Goal: Complete application form

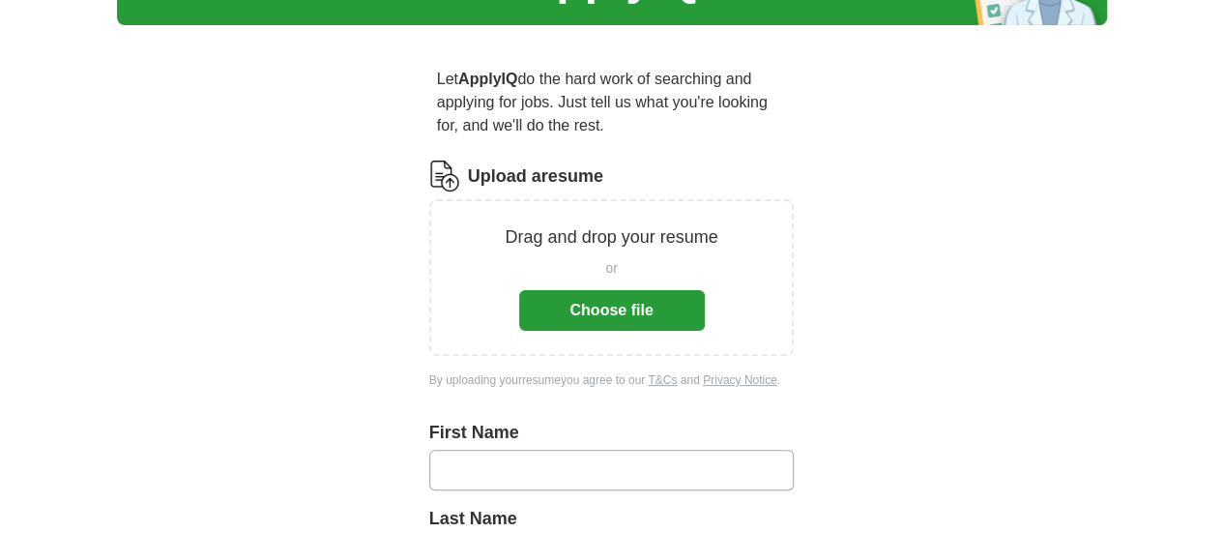
scroll to position [97, 0]
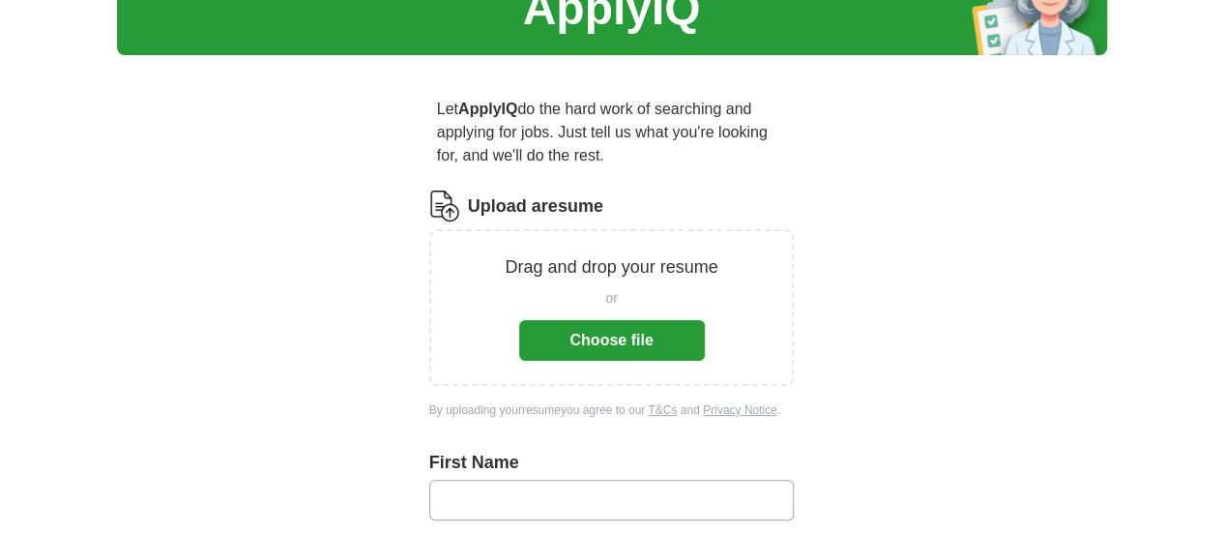
click at [570, 320] on button "Choose file" at bounding box center [612, 340] width 186 height 41
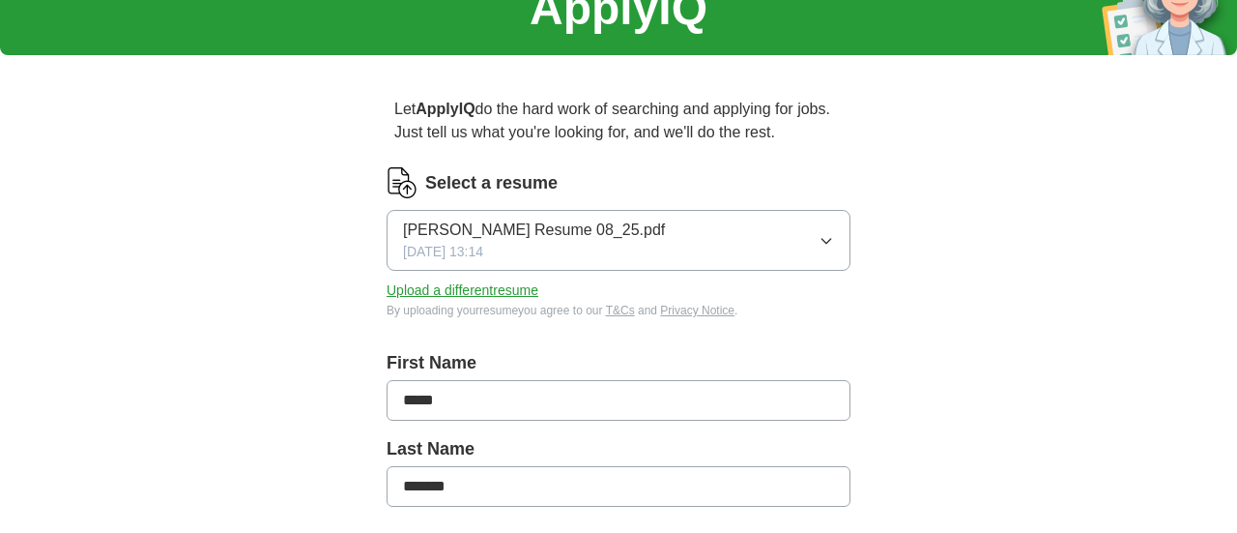
type input "*****"
type input "*******"
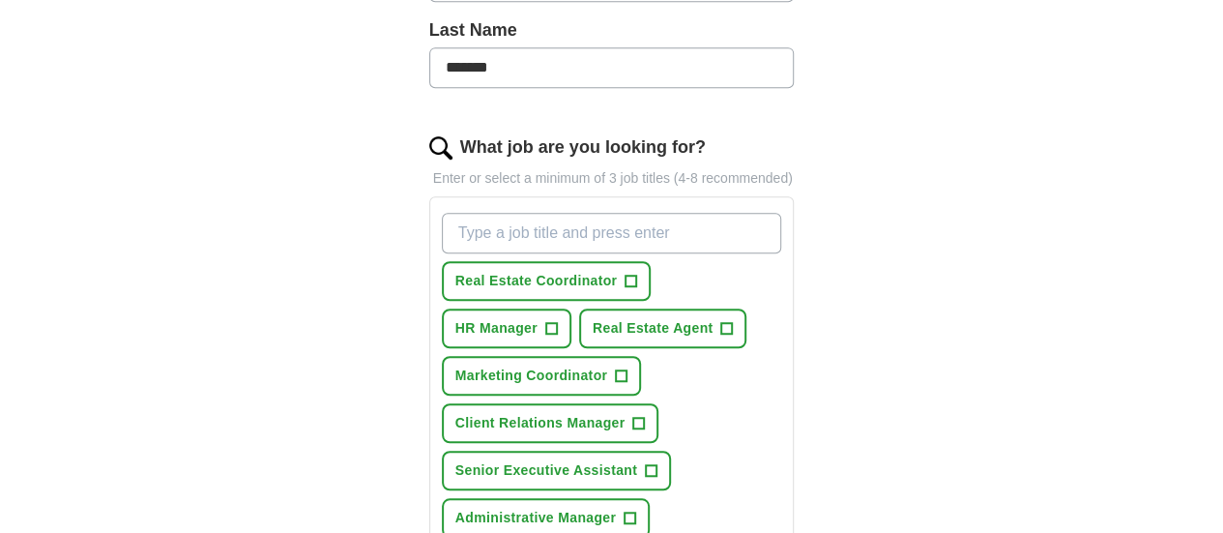
scroll to position [580, 0]
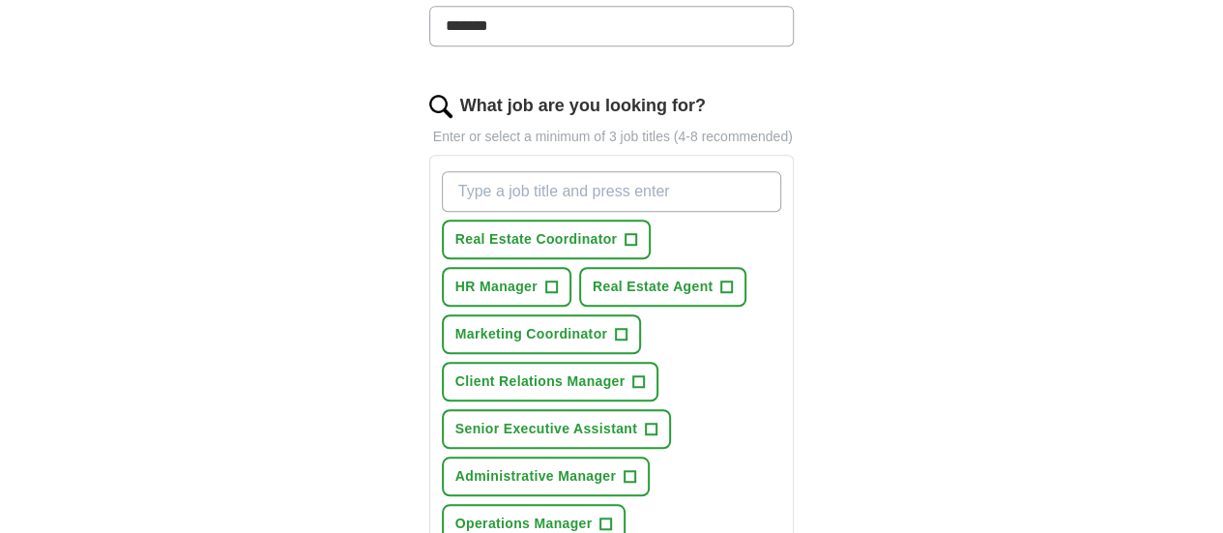
click at [496, 171] on input "What job are you looking for?" at bounding box center [612, 191] width 340 height 41
type input "marketing assistant"
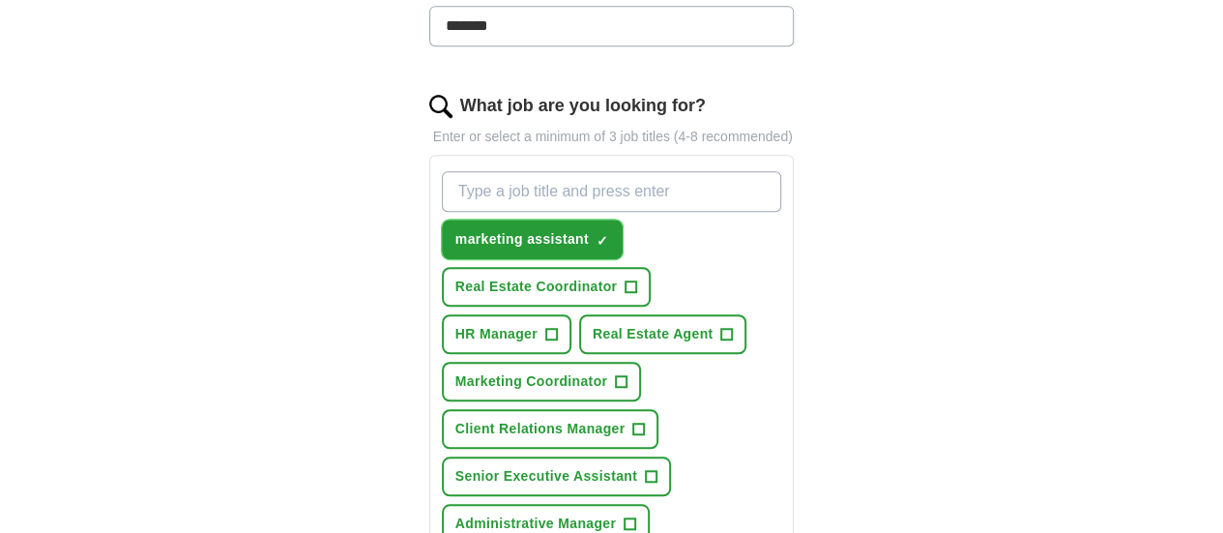
click at [0, 0] on span "×" at bounding box center [0, 0] width 0 height 0
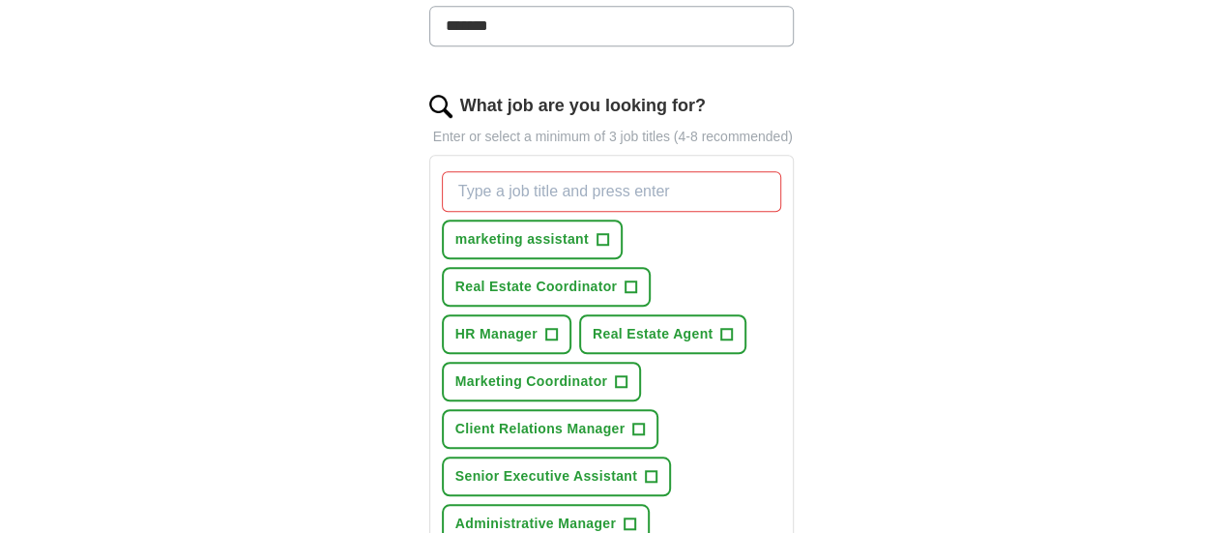
click at [500, 171] on input "What job are you looking for?" at bounding box center [612, 191] width 340 height 41
type input "Receptionist"
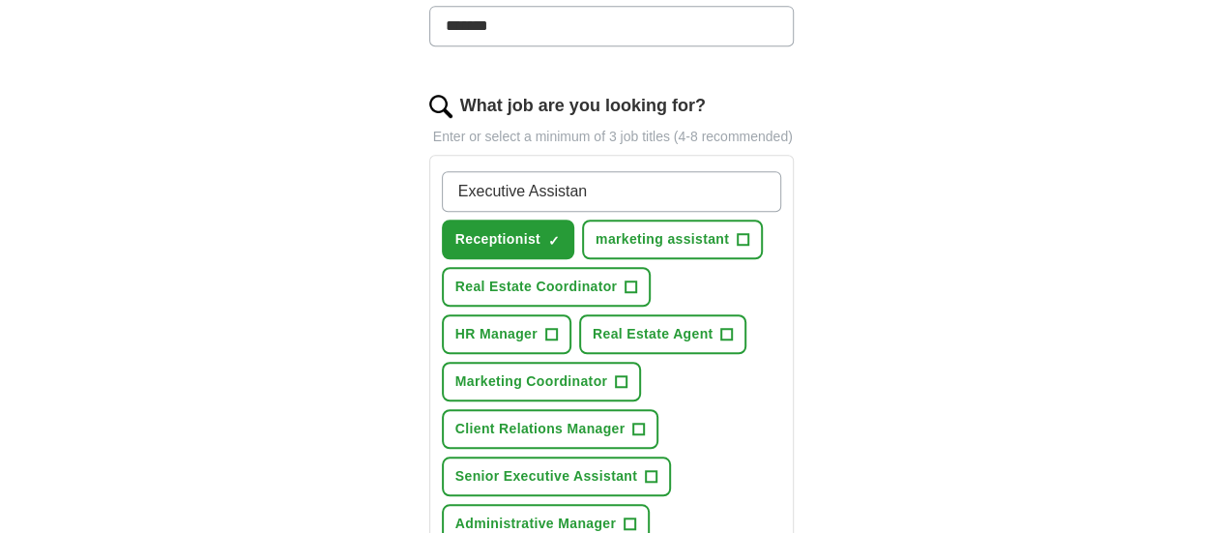
type input "Executive Assistant"
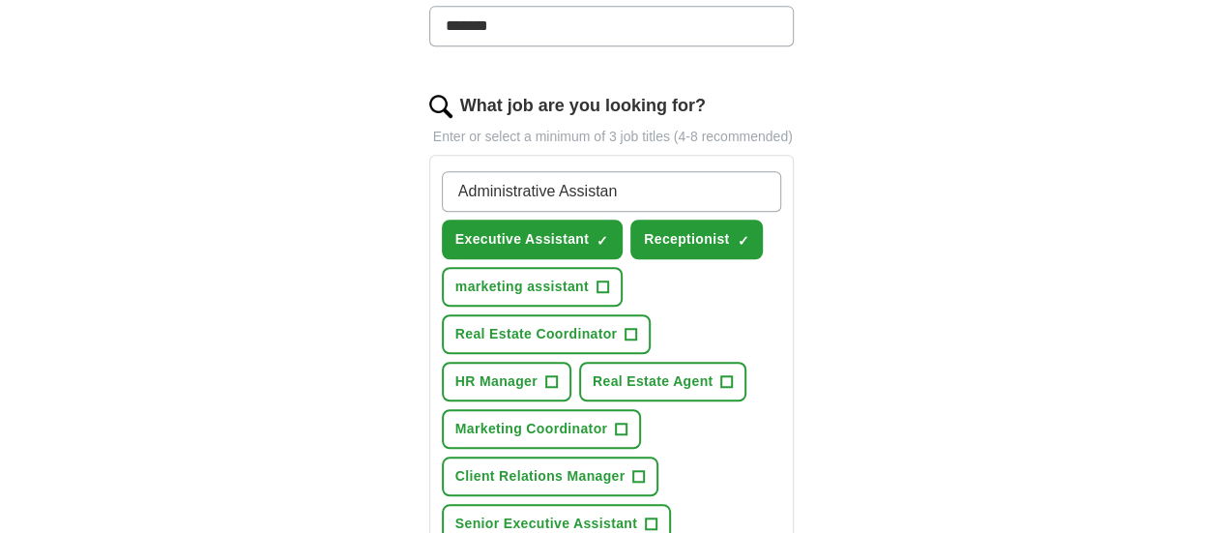
type input "Administrative Assistant"
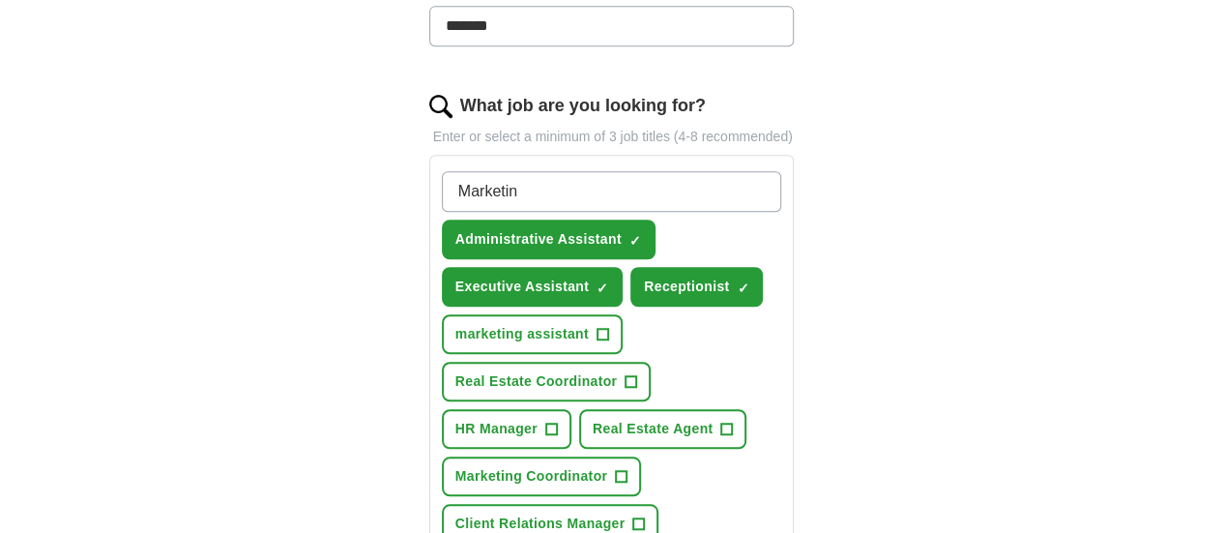
type input "Marketing"
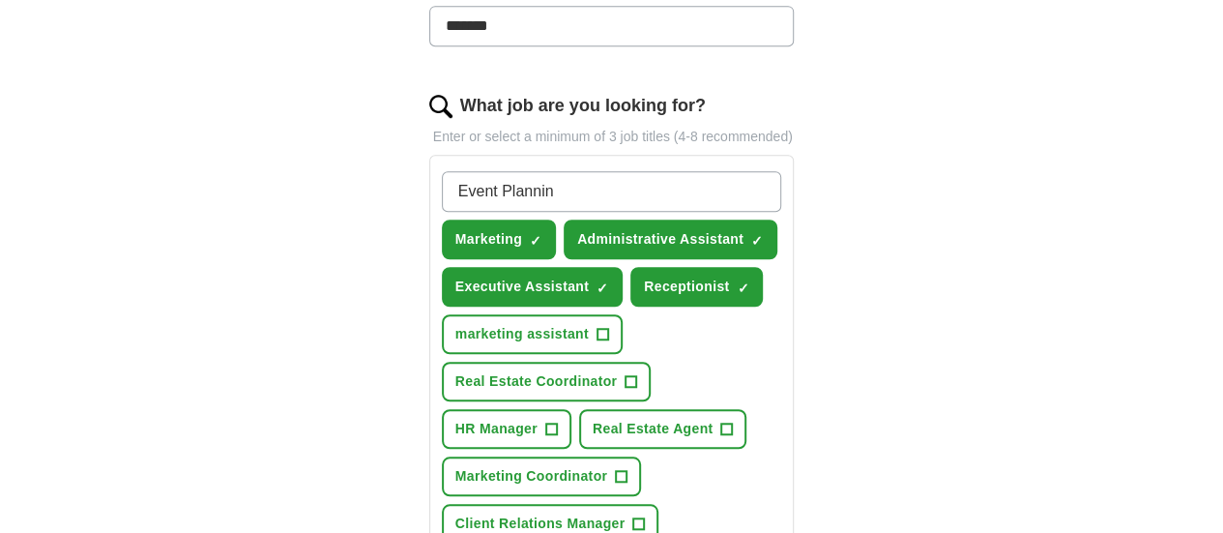
type input "Event Planning"
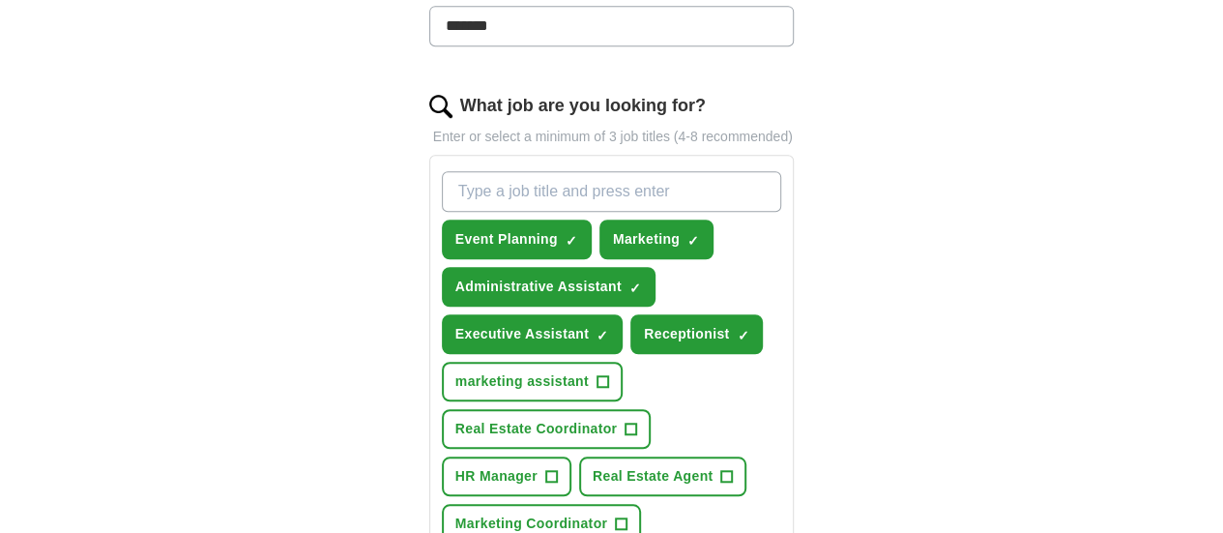
scroll to position [677, 0]
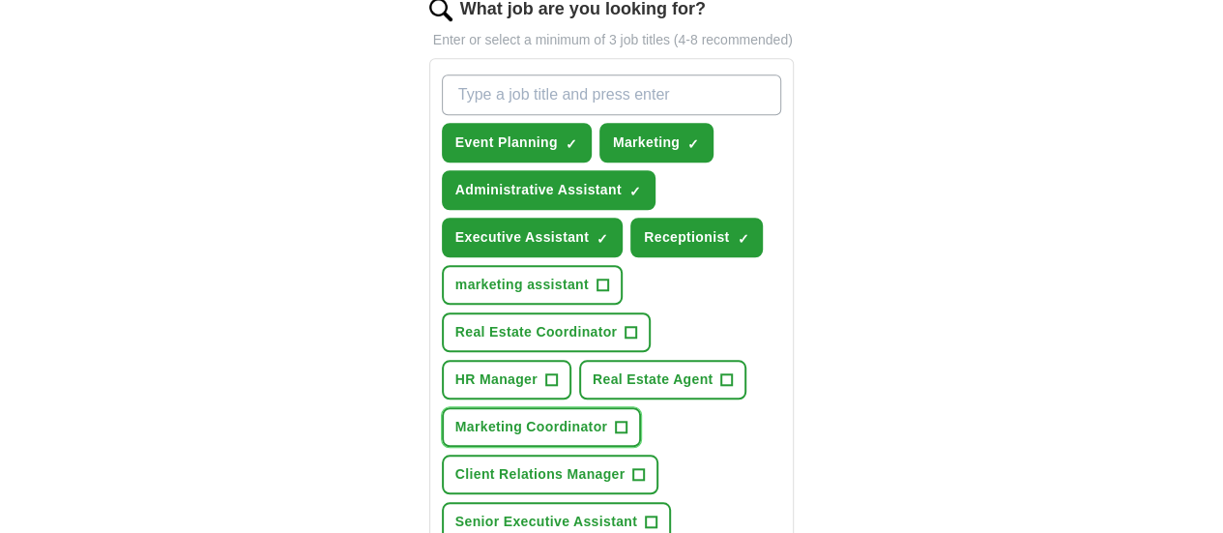
click at [641, 407] on button "Marketing Coordinator +" at bounding box center [541, 427] width 199 height 40
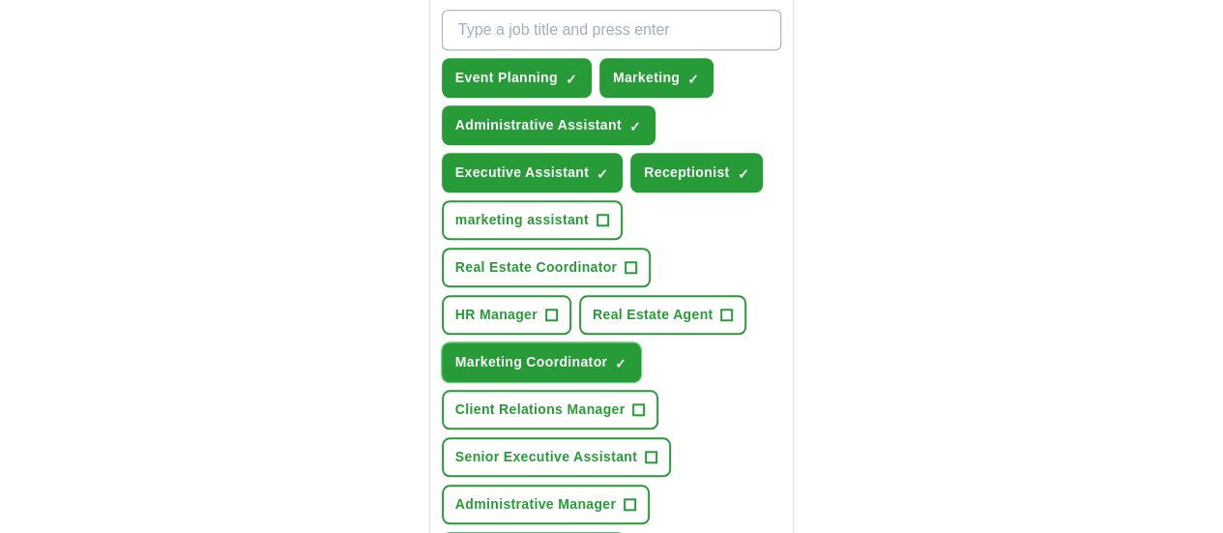
scroll to position [773, 0]
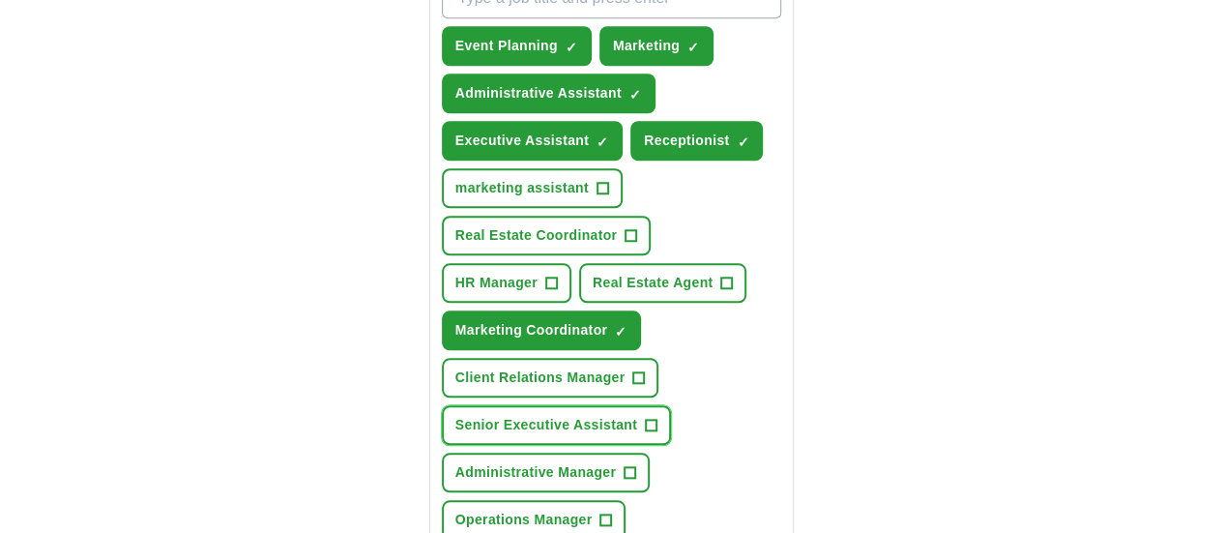
click at [594, 405] on button "Senior Executive Assistant +" at bounding box center [556, 425] width 229 height 40
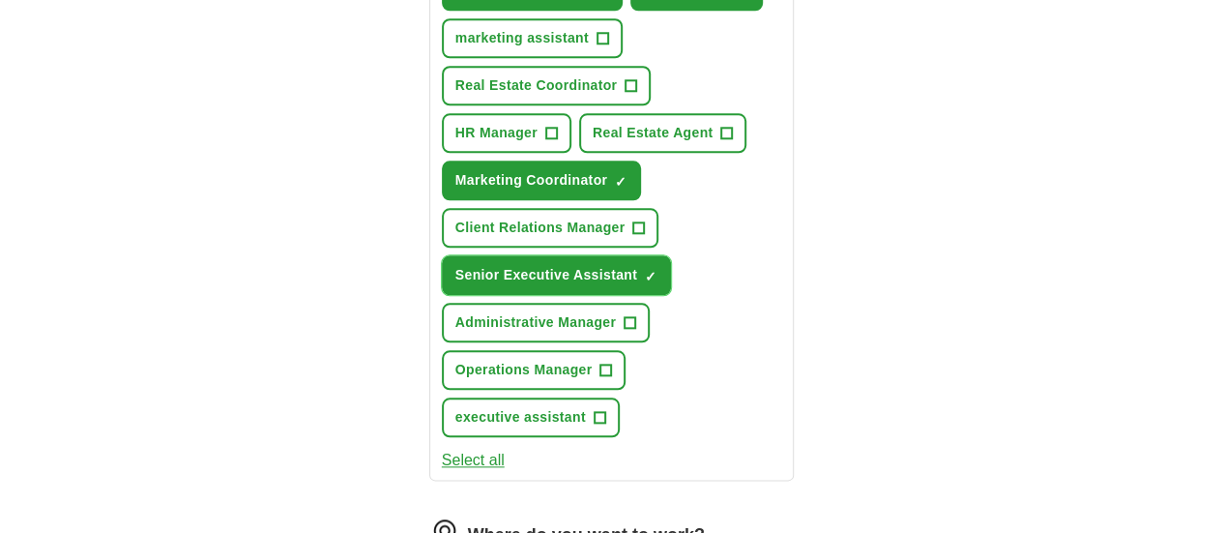
scroll to position [967, 0]
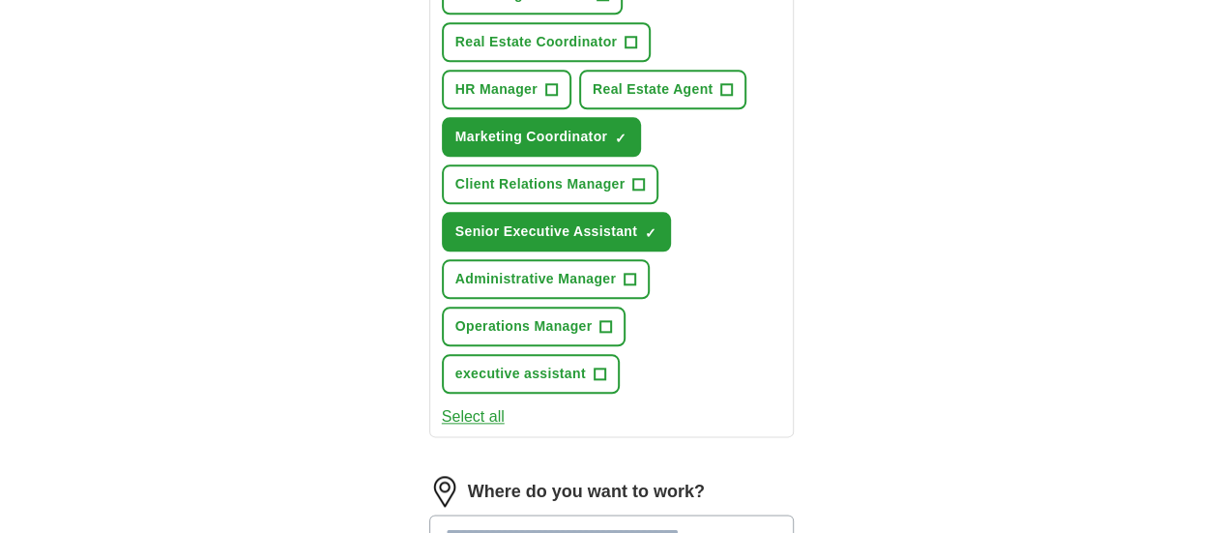
click at [611, 514] on input at bounding box center [611, 534] width 365 height 41
type input "******"
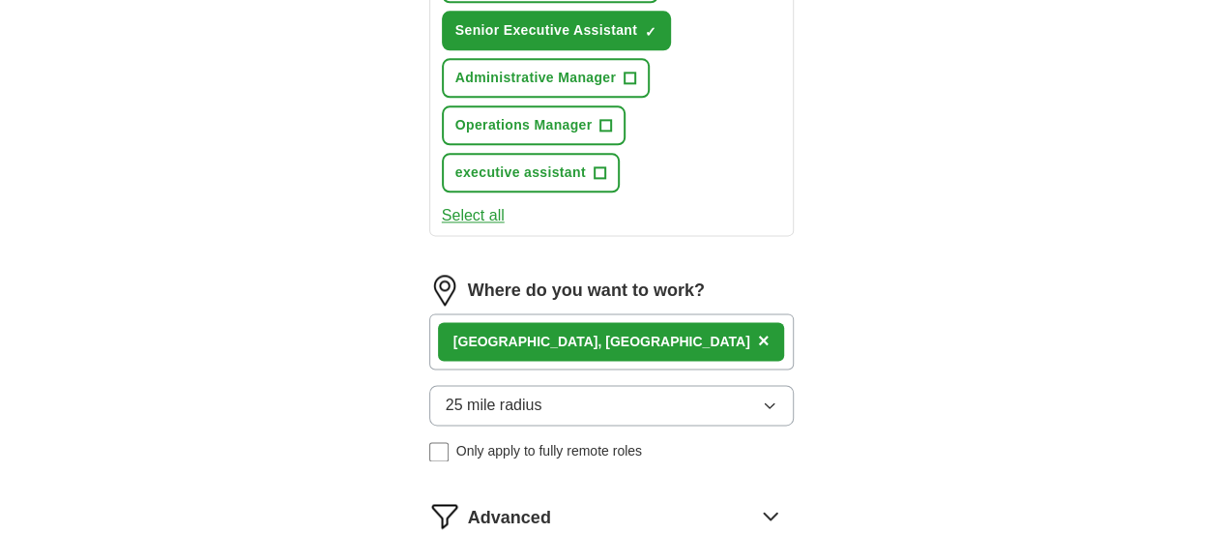
scroll to position [1257, 0]
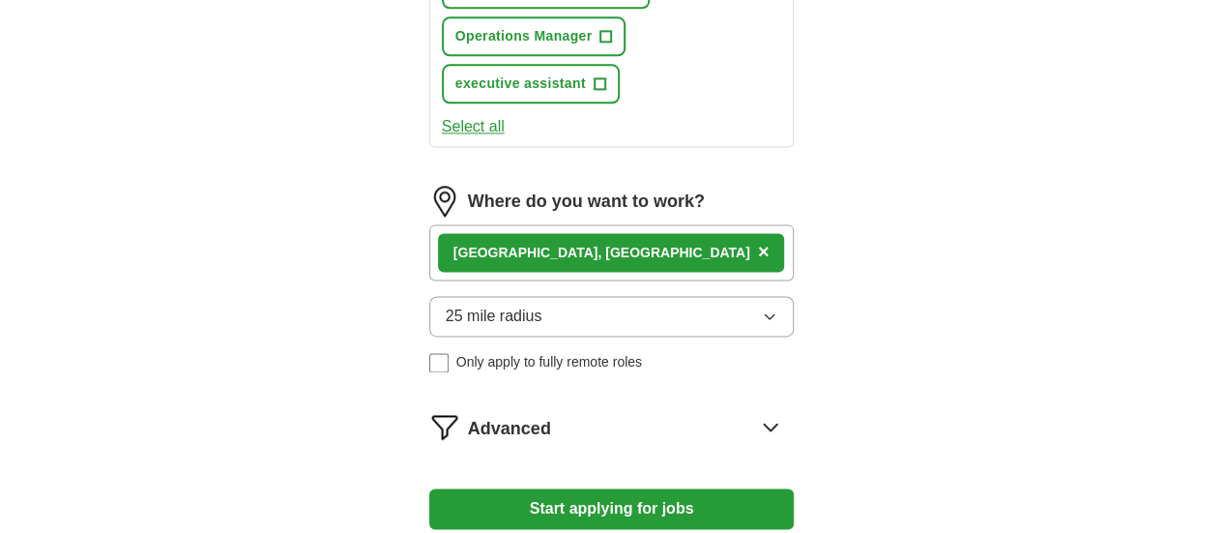
click at [777, 423] on icon at bounding box center [771, 426] width 13 height 7
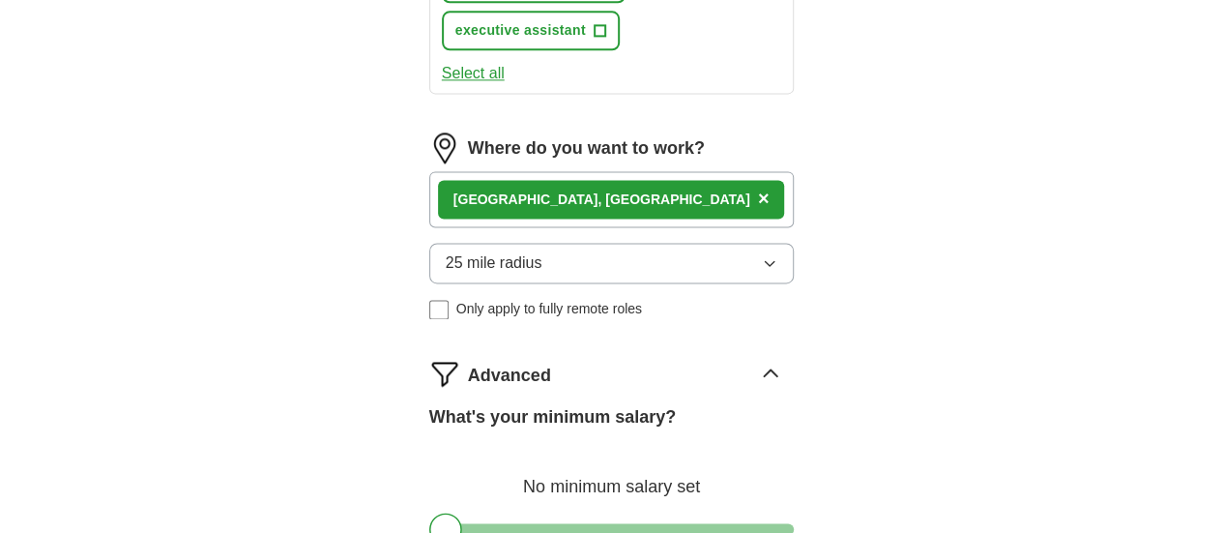
scroll to position [1353, 0]
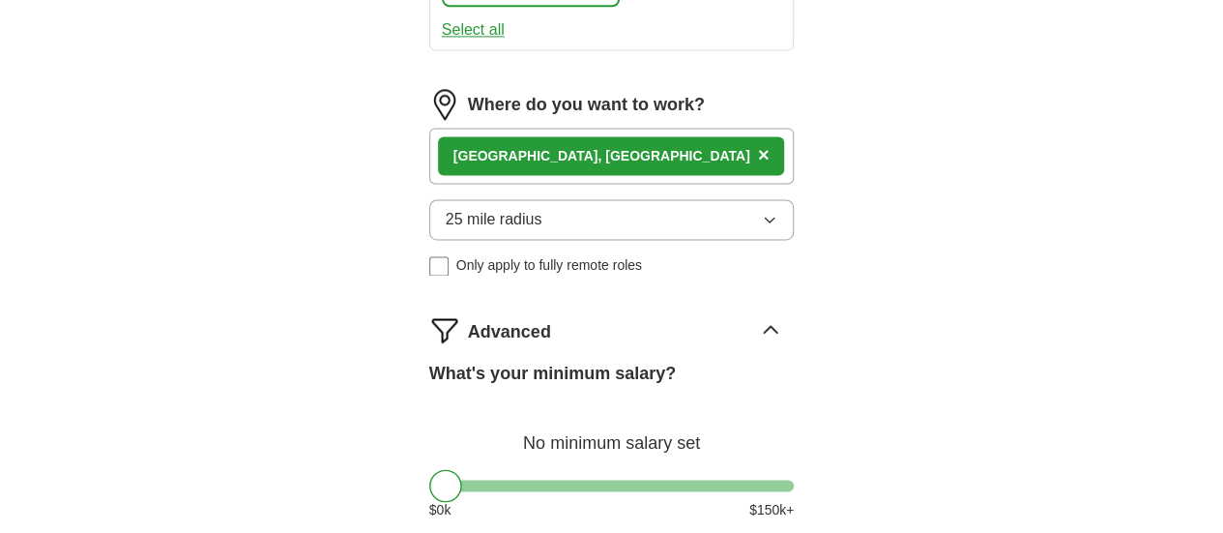
select select "**"
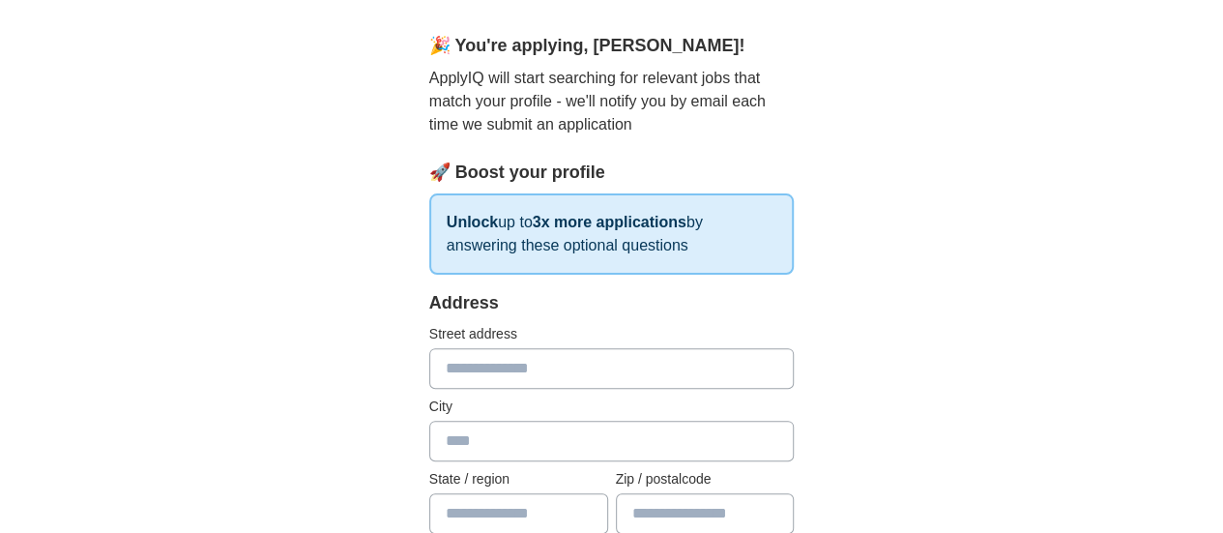
scroll to position [193, 0]
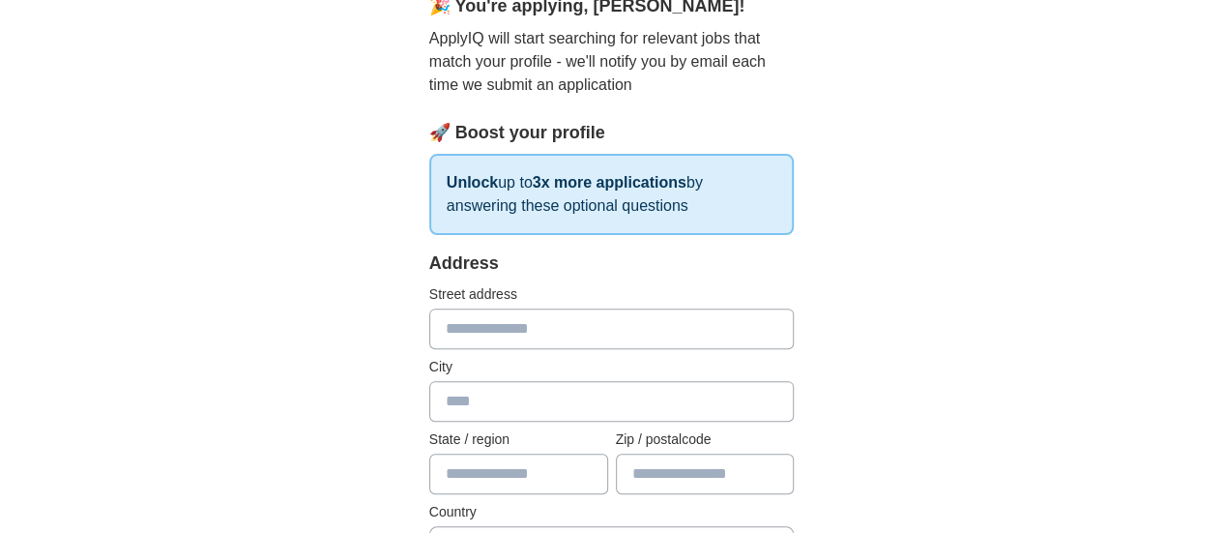
click at [508, 326] on input "text" at bounding box center [611, 328] width 365 height 41
type input "**********"
type input "******"
type input "**"
type input "*****"
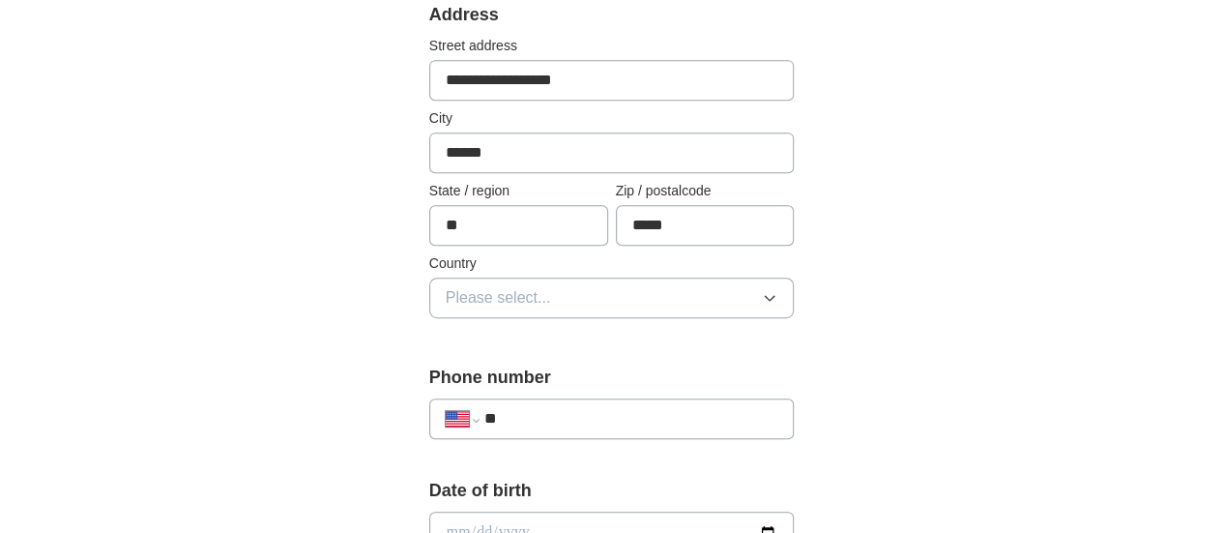
scroll to position [483, 0]
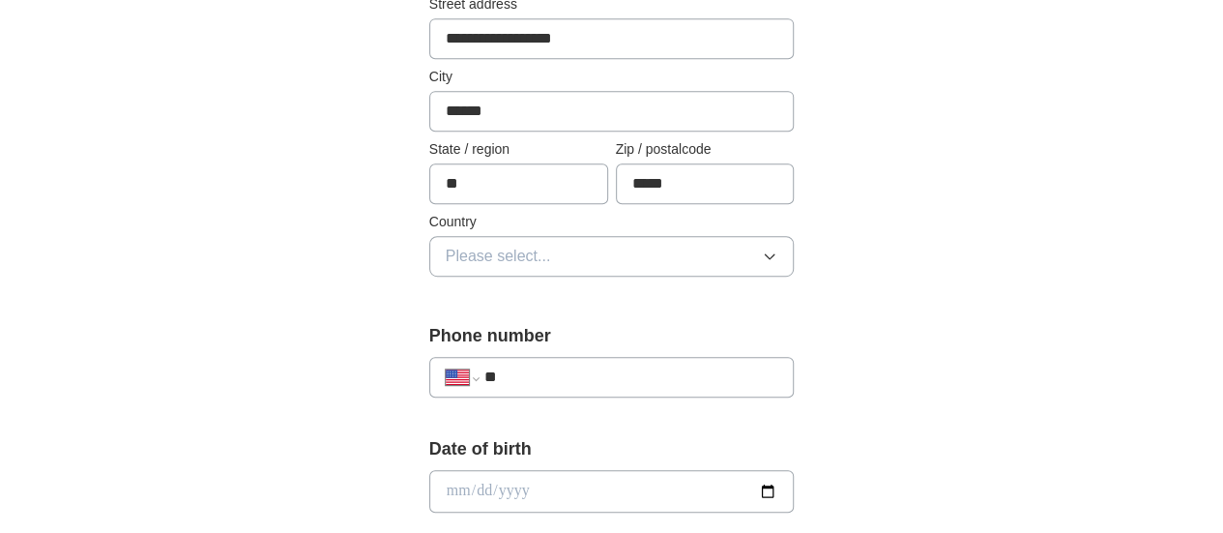
click at [615, 260] on button "Please select..." at bounding box center [611, 256] width 365 height 41
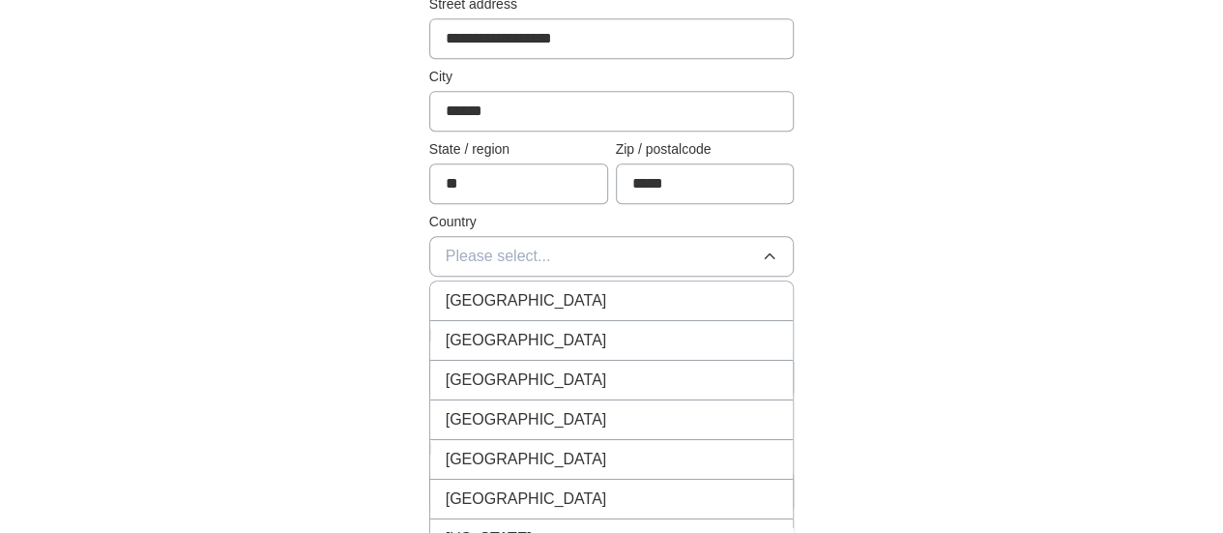
click at [568, 329] on div "[GEOGRAPHIC_DATA]" at bounding box center [612, 340] width 332 height 23
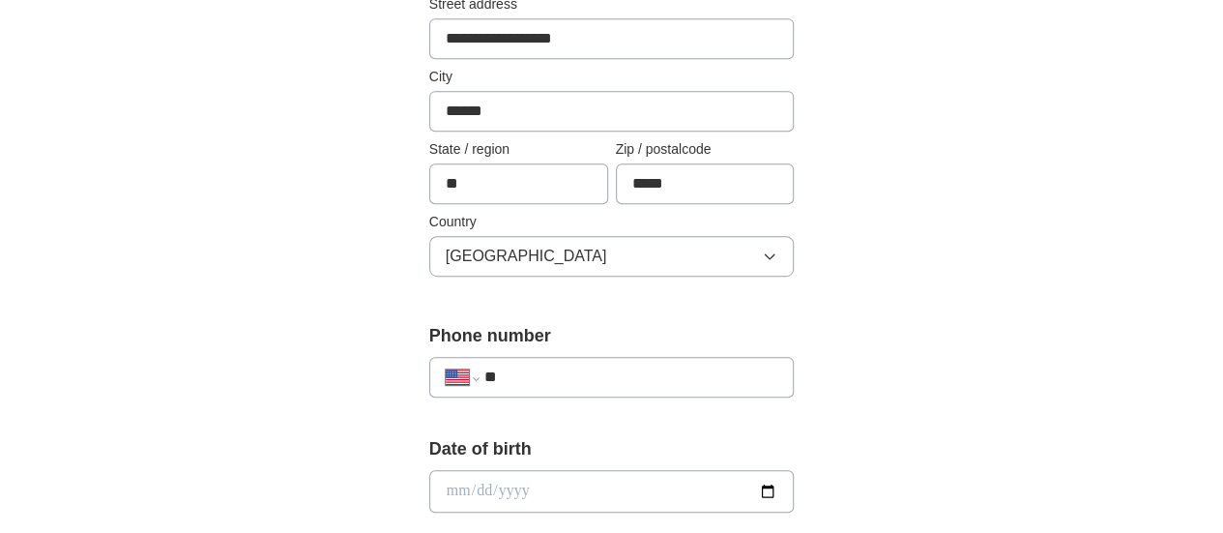
scroll to position [580, 0]
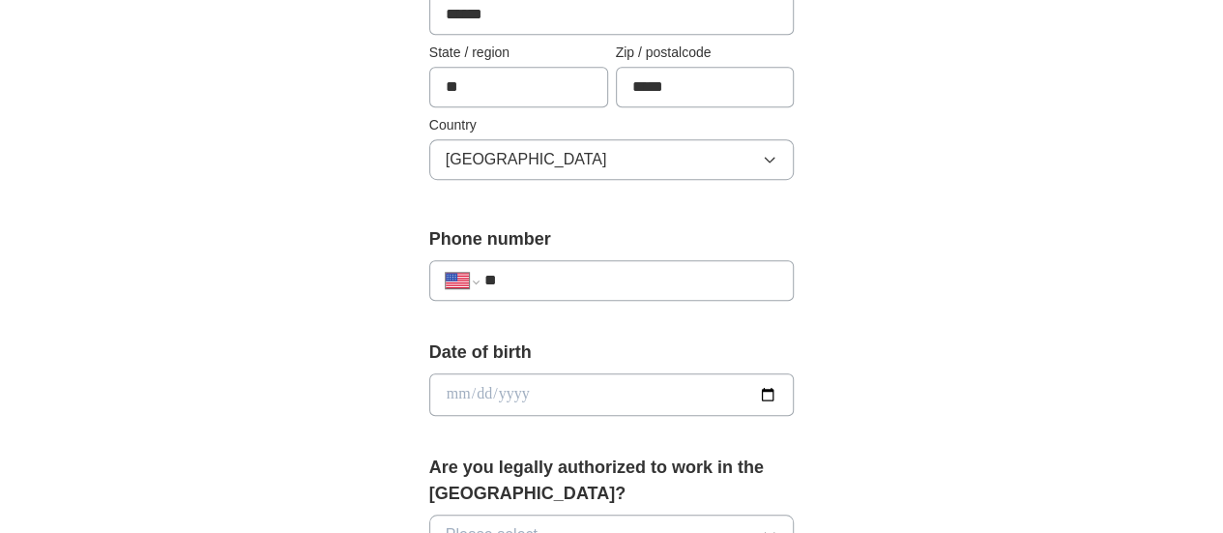
click at [539, 283] on input "**" at bounding box center [631, 280] width 294 height 23
type input "**********"
click at [429, 391] on input "date" at bounding box center [611, 394] width 365 height 43
type input "**********"
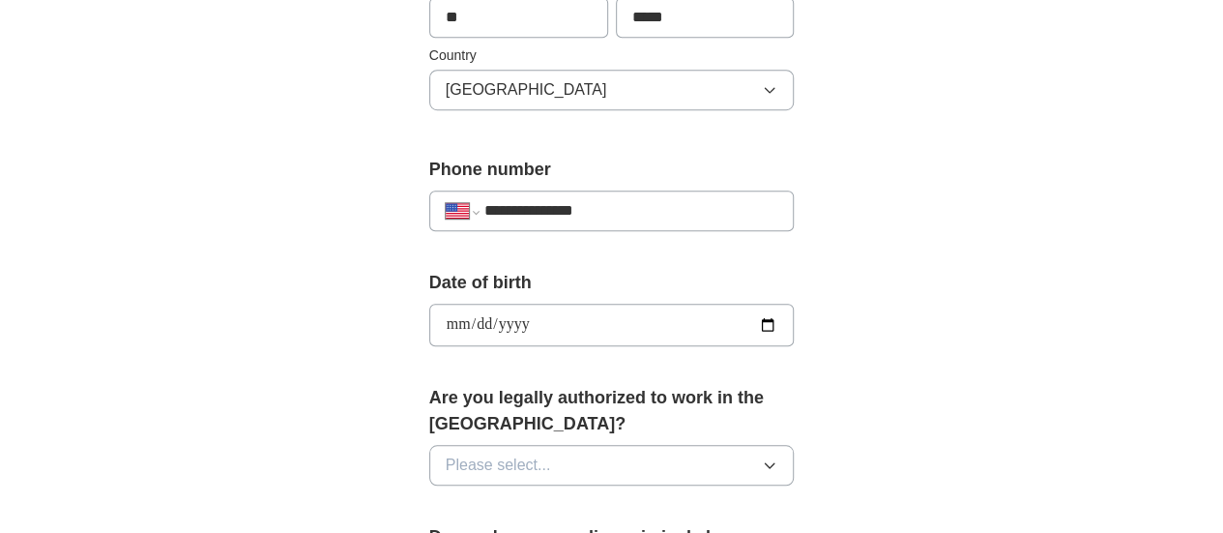
scroll to position [677, 0]
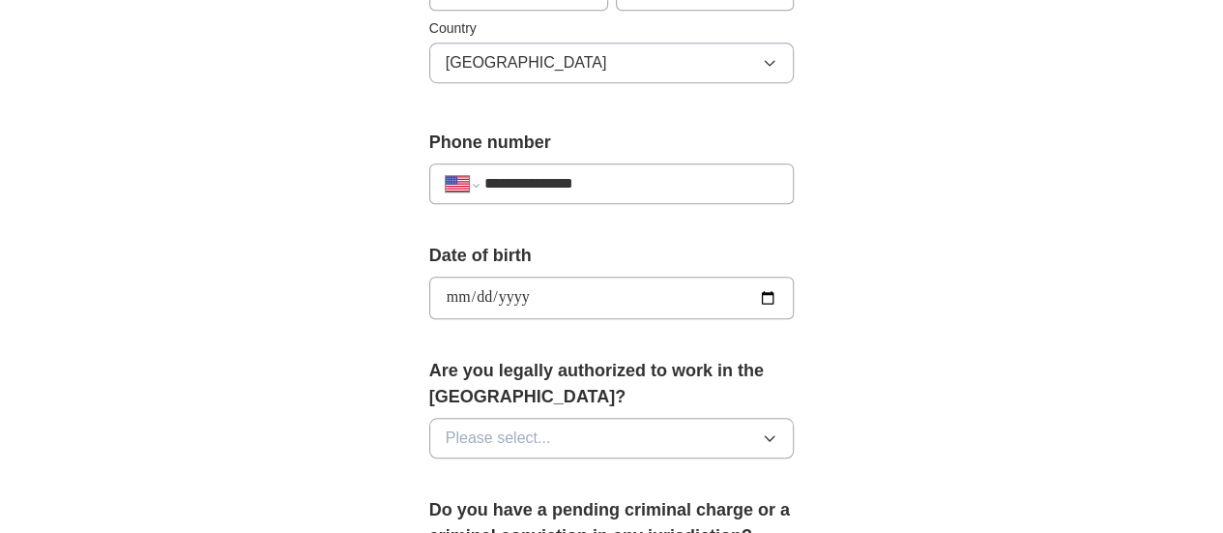
click at [777, 430] on icon "button" at bounding box center [769, 437] width 15 height 15
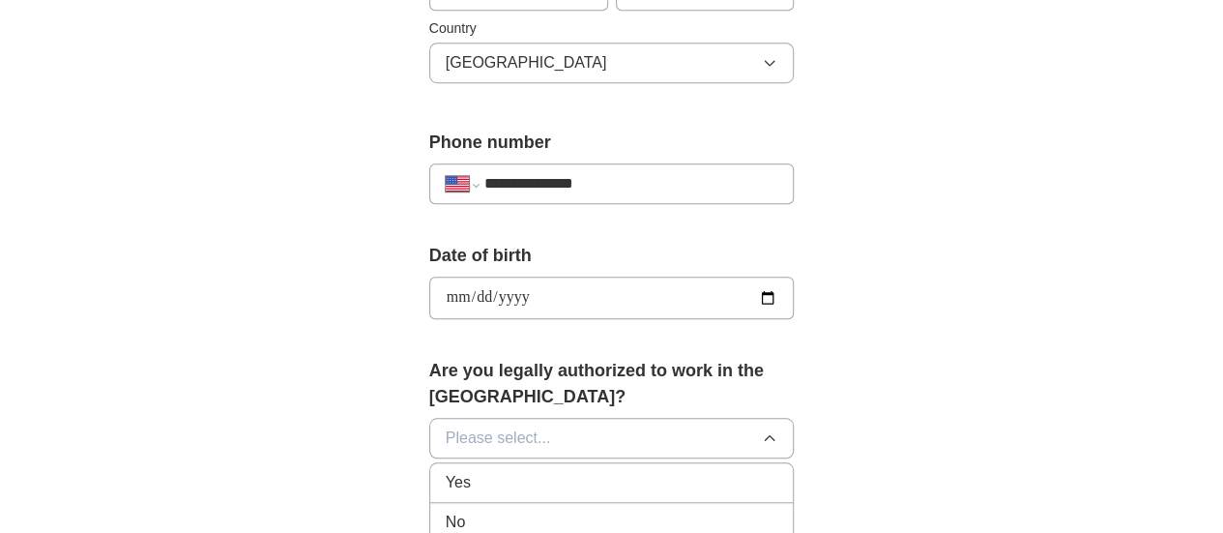
click at [533, 471] on div "Yes" at bounding box center [612, 482] width 332 height 23
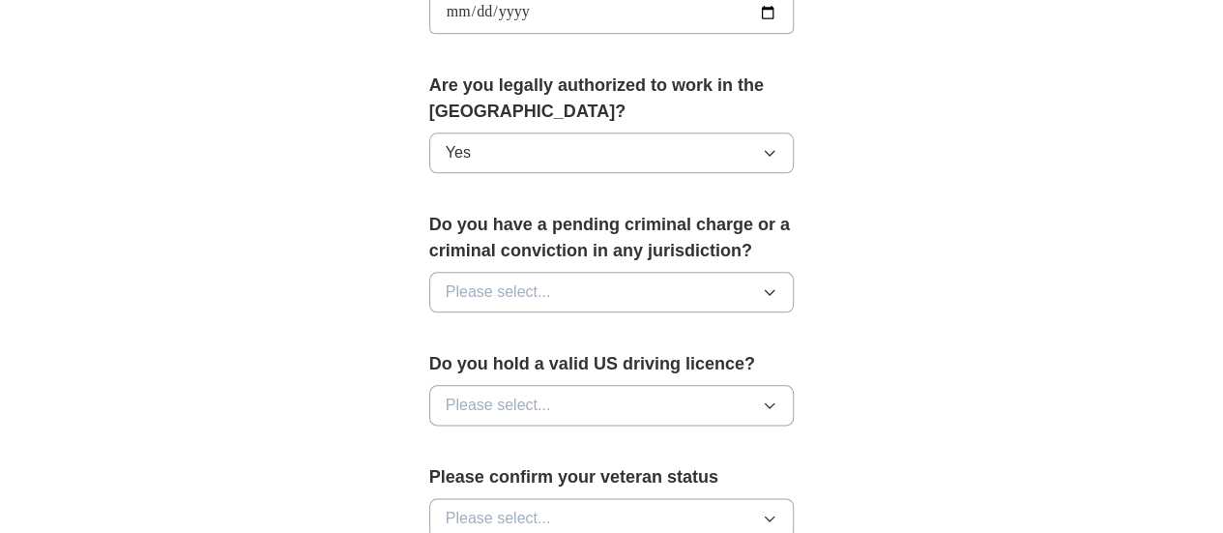
scroll to position [967, 0]
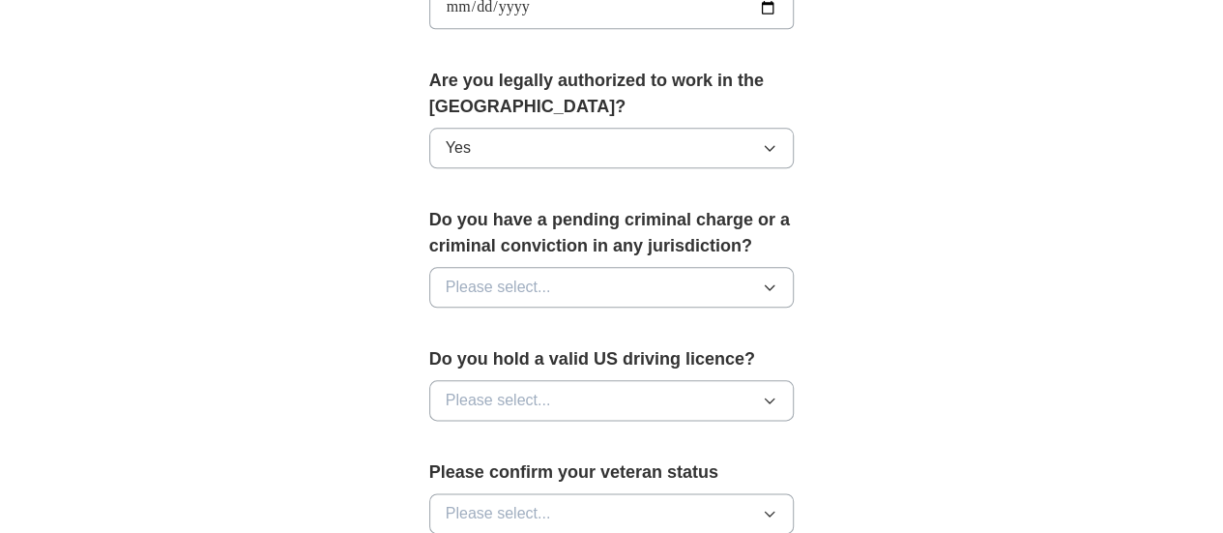
click at [527, 267] on button "Please select..." at bounding box center [611, 287] width 365 height 41
click at [446, 360] on div "No" at bounding box center [612, 371] width 332 height 23
click at [454, 389] on span "Please select..." at bounding box center [498, 400] width 105 height 23
click at [446, 433] on div "Yes" at bounding box center [612, 444] width 332 height 23
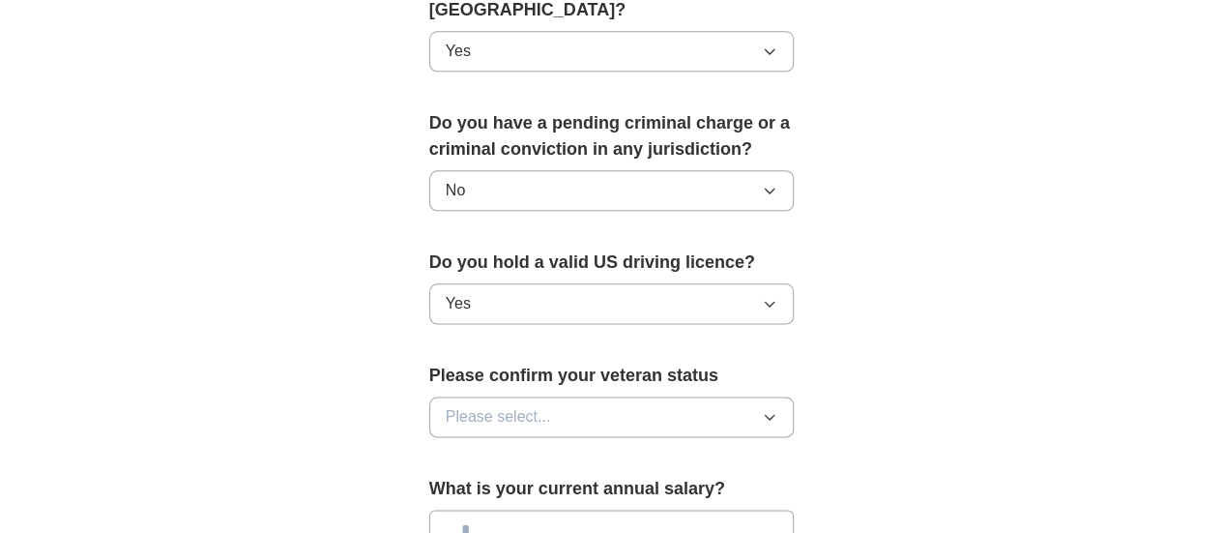
scroll to position [1160, 0]
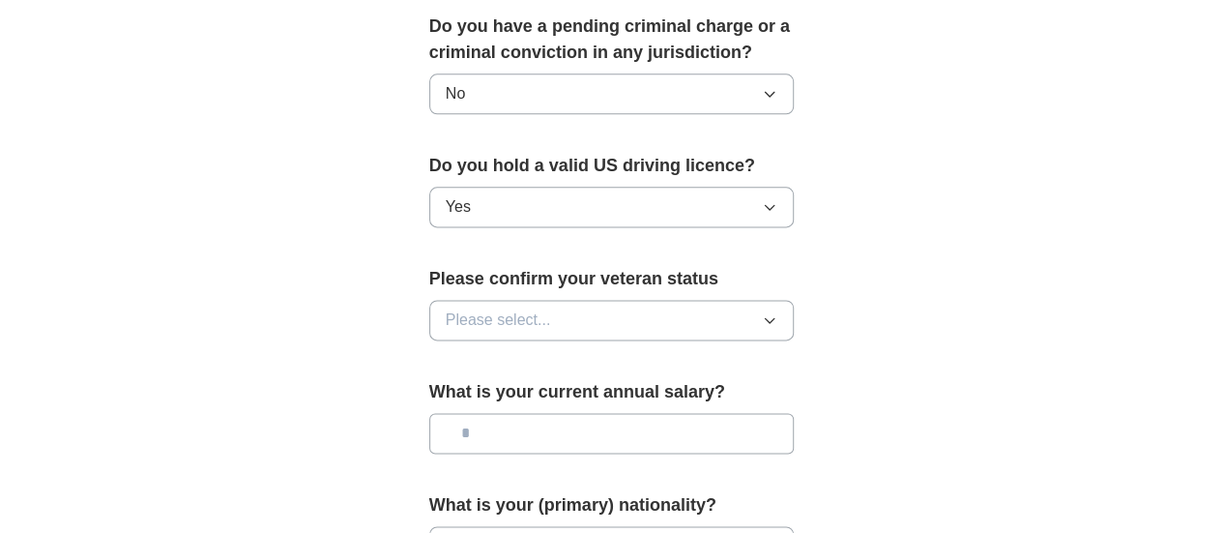
click at [466, 308] on span "Please select..." at bounding box center [498, 319] width 105 height 23
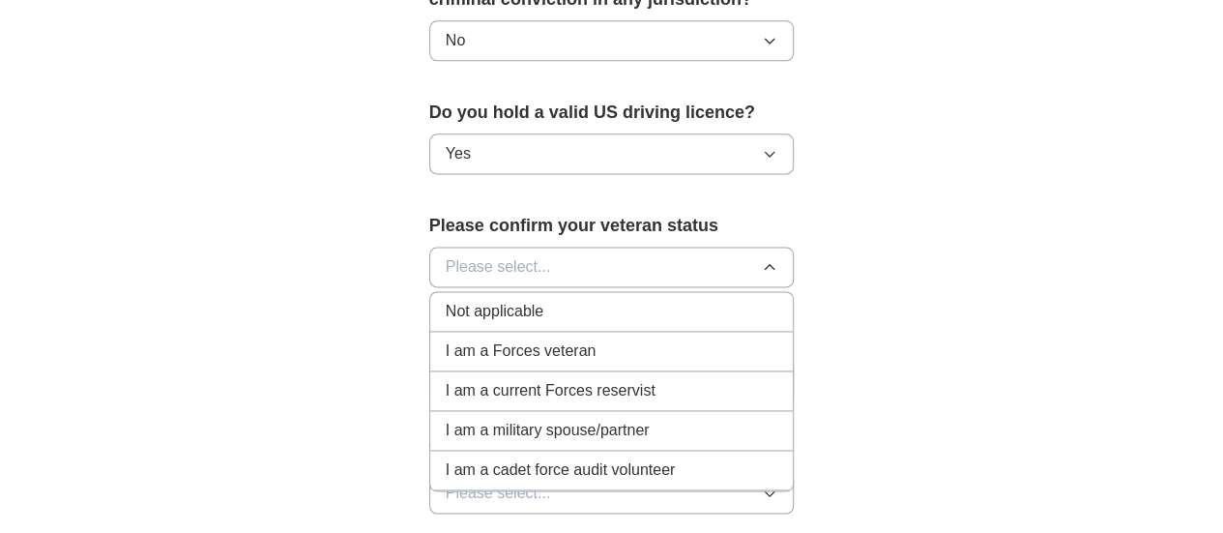
scroll to position [1257, 0]
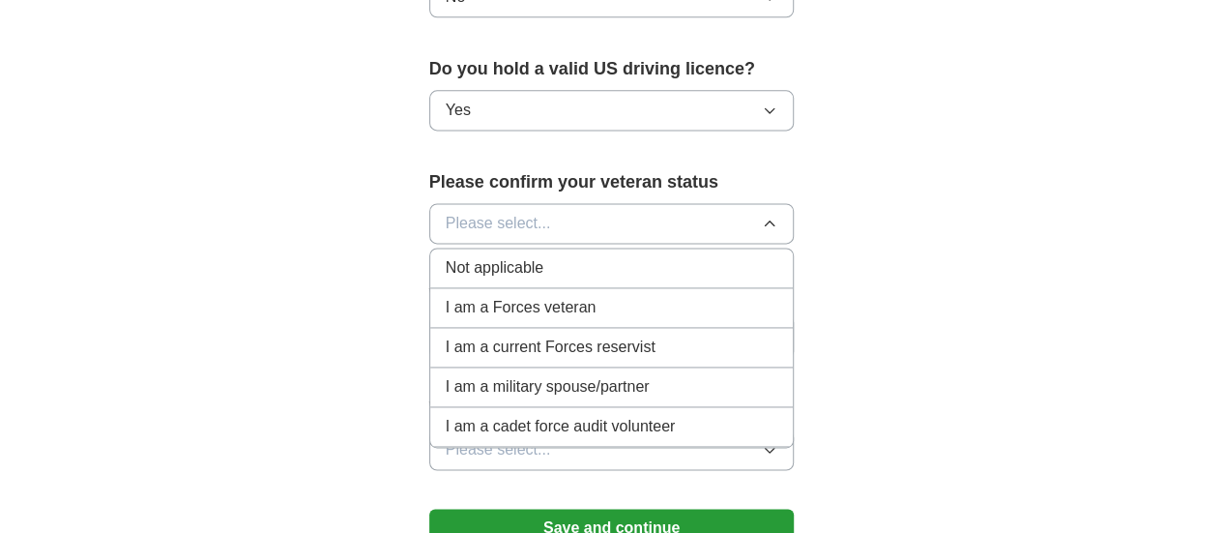
click at [446, 256] on span "Not applicable" at bounding box center [495, 267] width 98 height 23
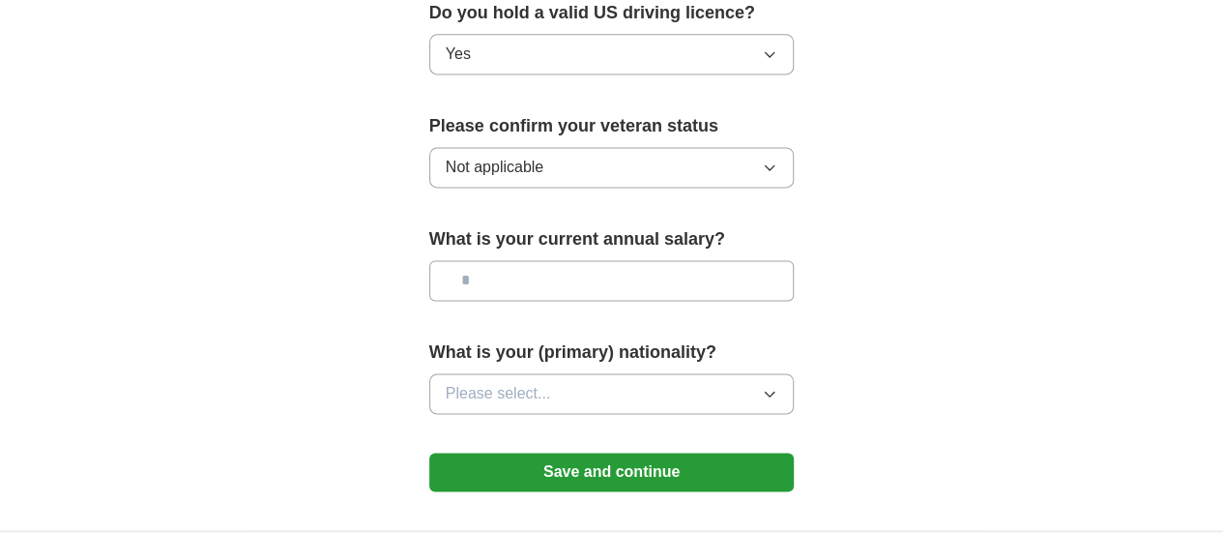
scroll to position [1353, 0]
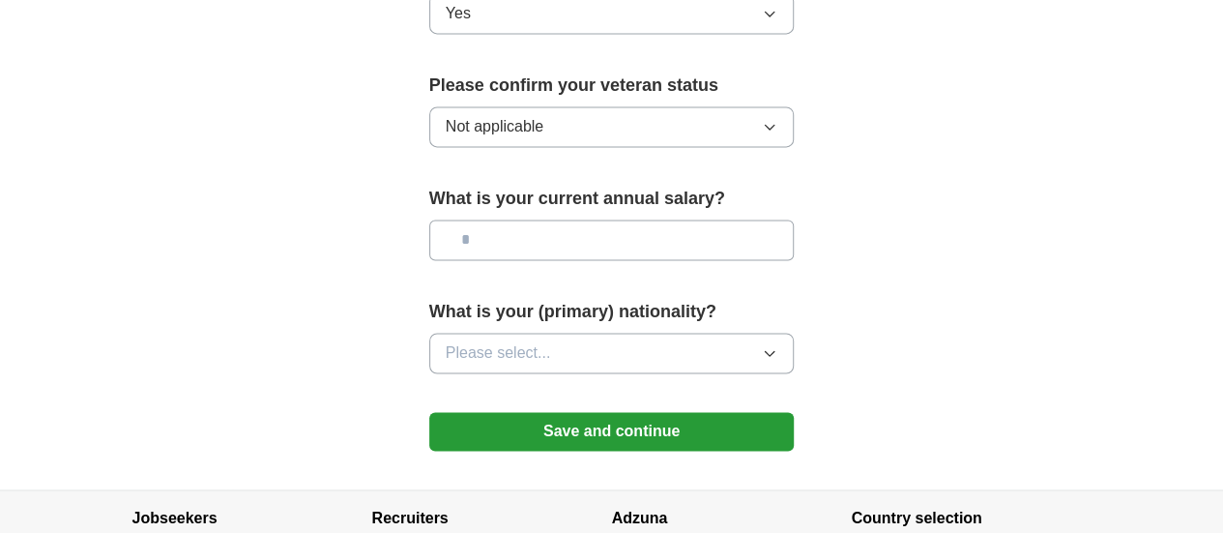
click at [517, 332] on button "Please select..." at bounding box center [611, 352] width 365 height 41
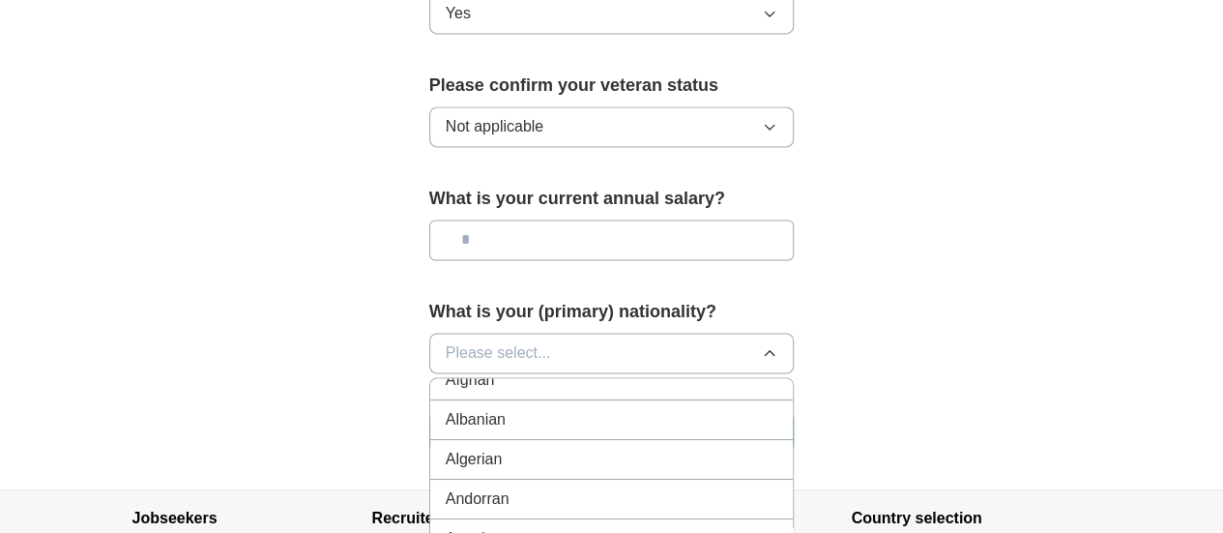
scroll to position [0, 0]
click at [476, 386] on div "American" at bounding box center [612, 397] width 332 height 23
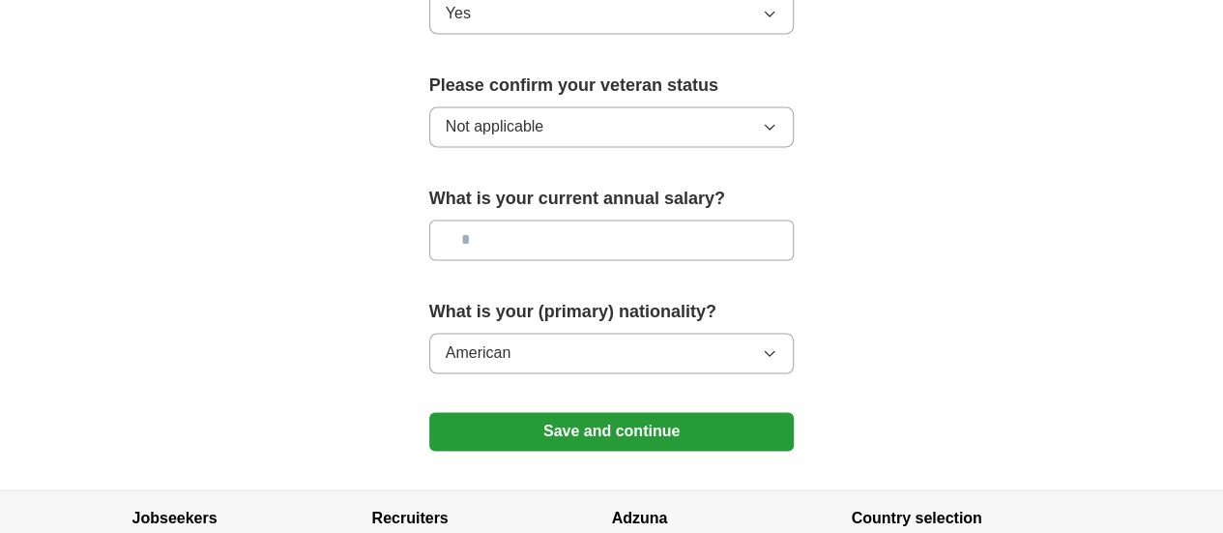
click at [497, 412] on button "Save and continue" at bounding box center [611, 431] width 365 height 39
